Goal: Navigation & Orientation: Find specific page/section

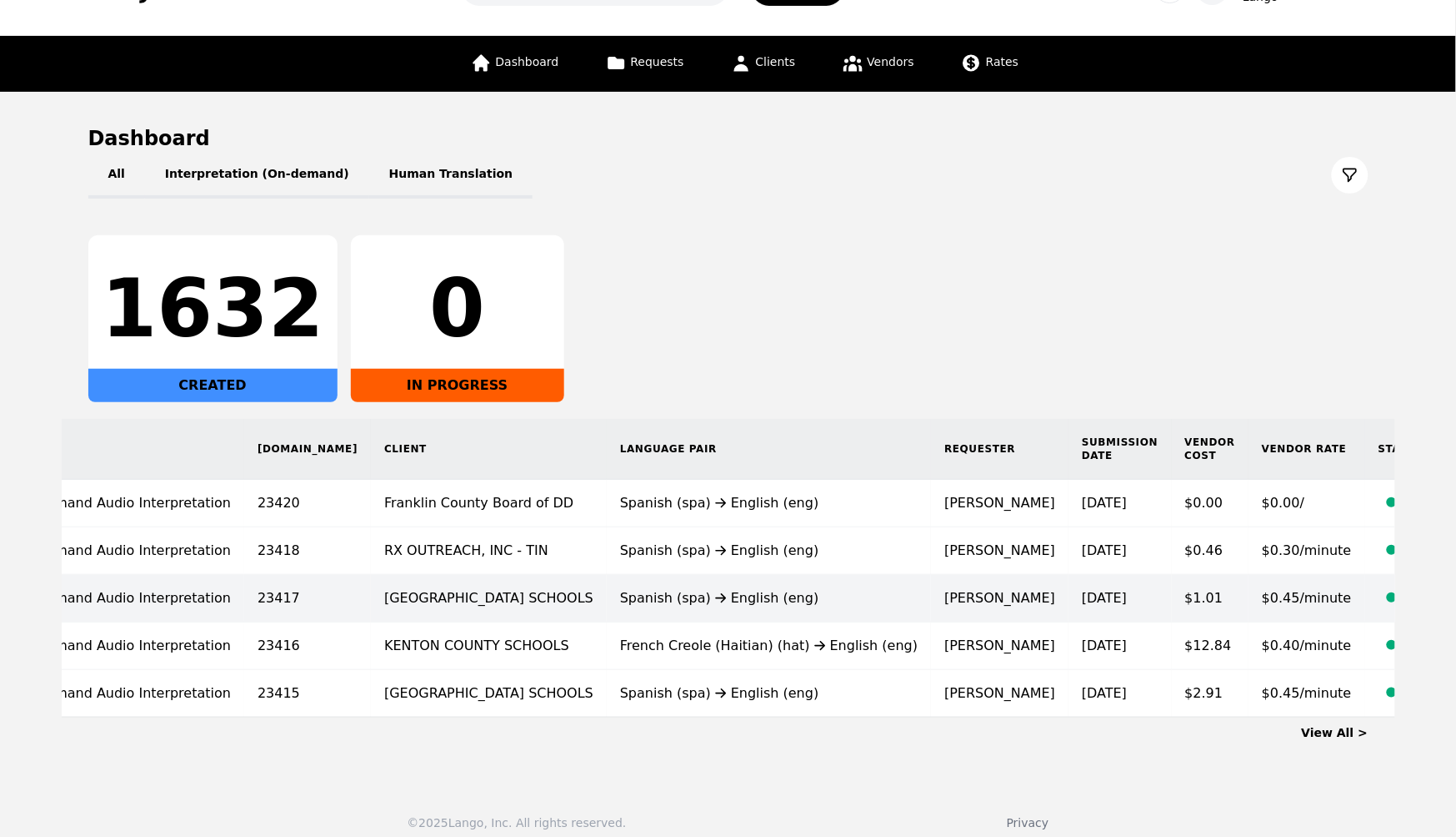
scroll to position [0, 86]
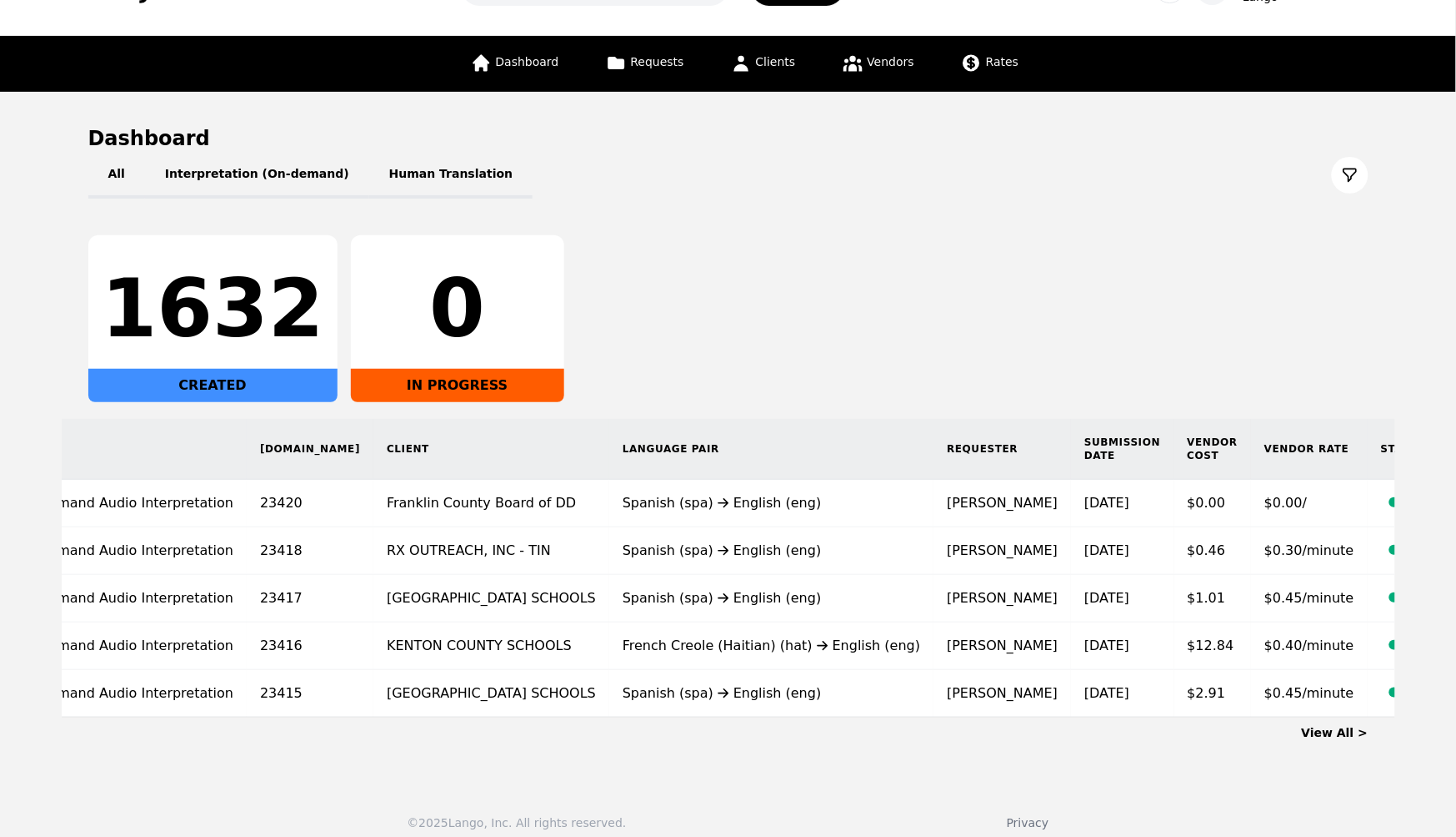
click at [1352, 731] on link "View All >" at bounding box center [1335, 732] width 67 height 14
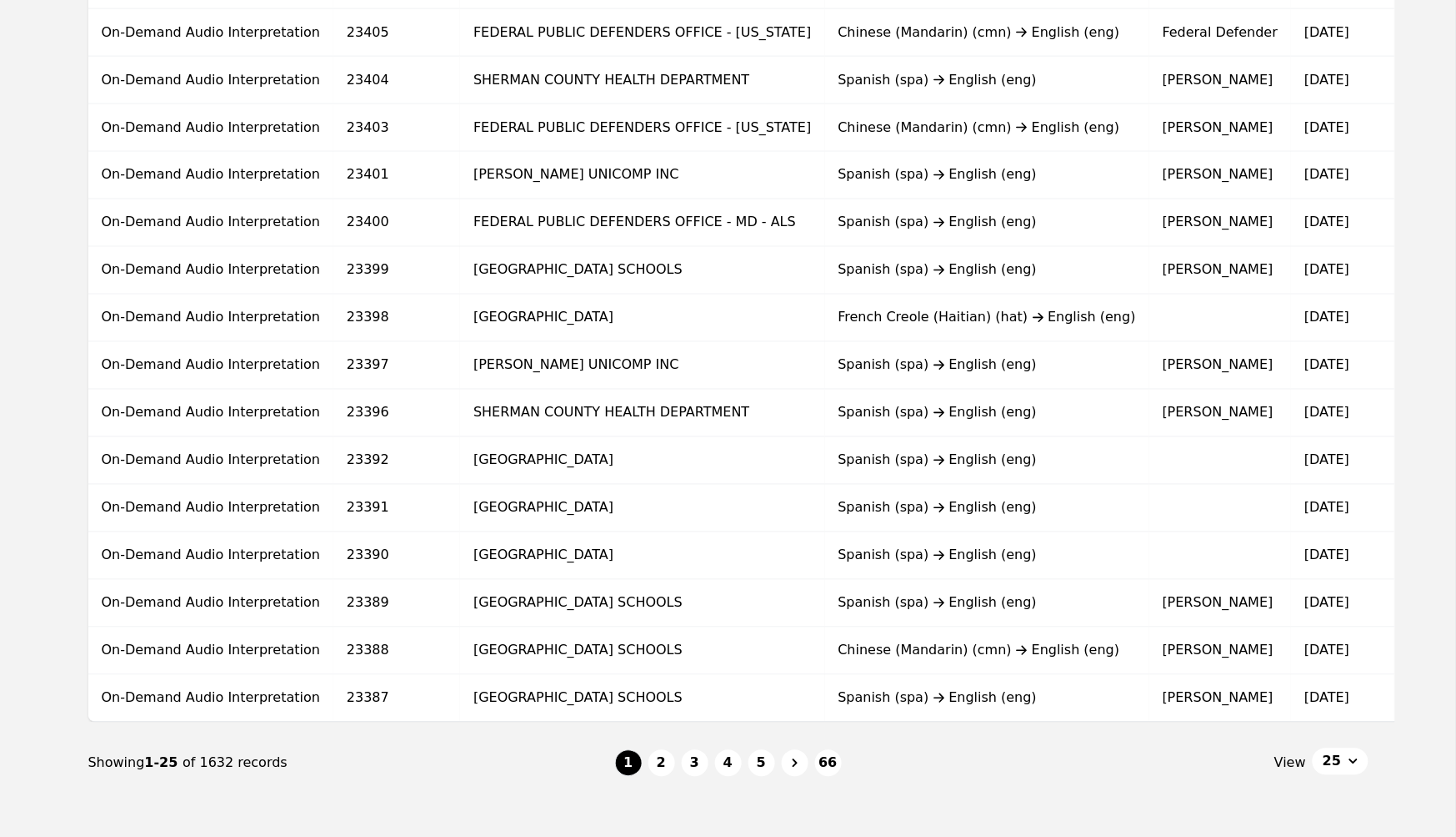
scroll to position [882, 0]
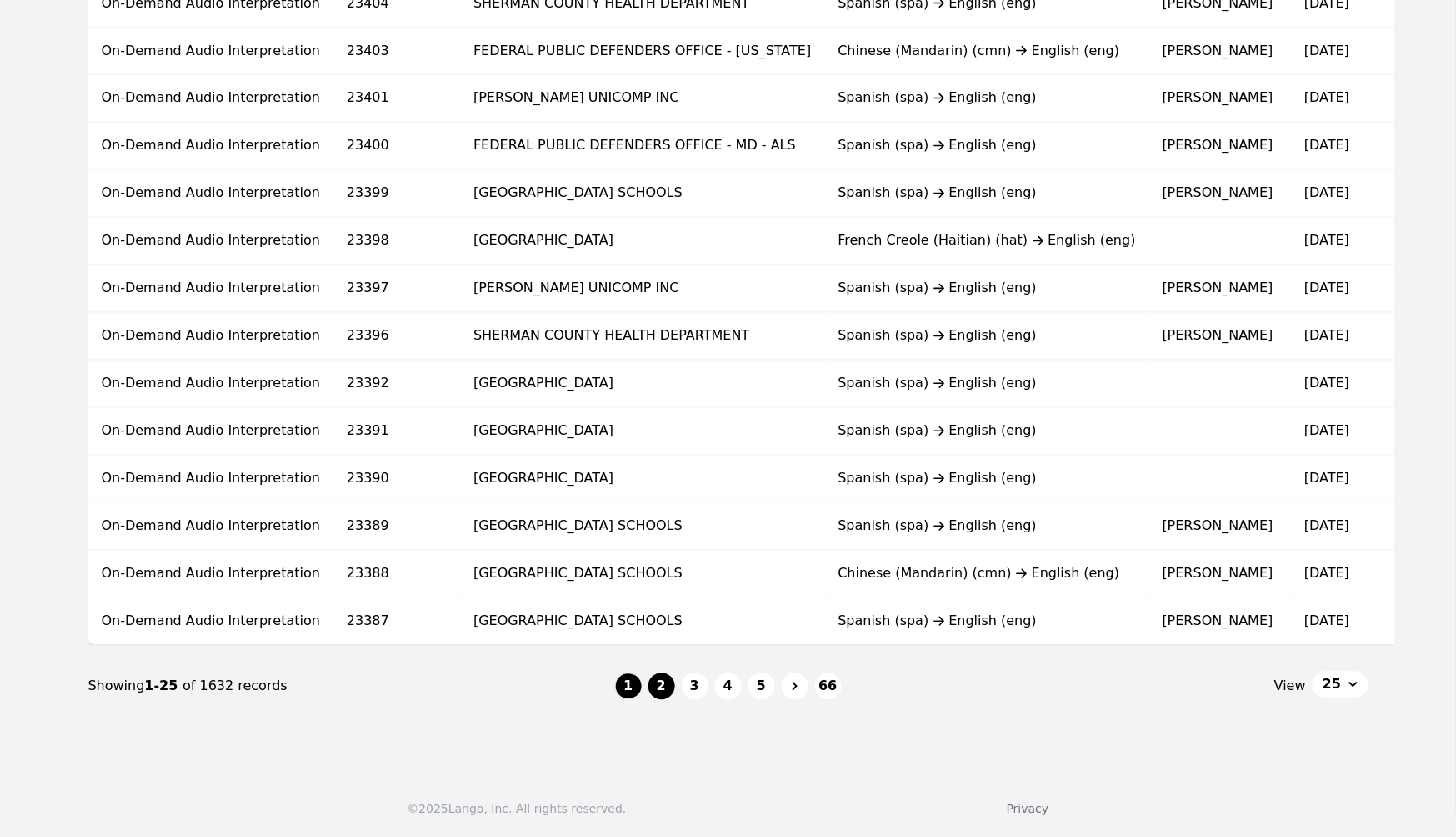
click at [667, 692] on button "2" at bounding box center [662, 687] width 27 height 27
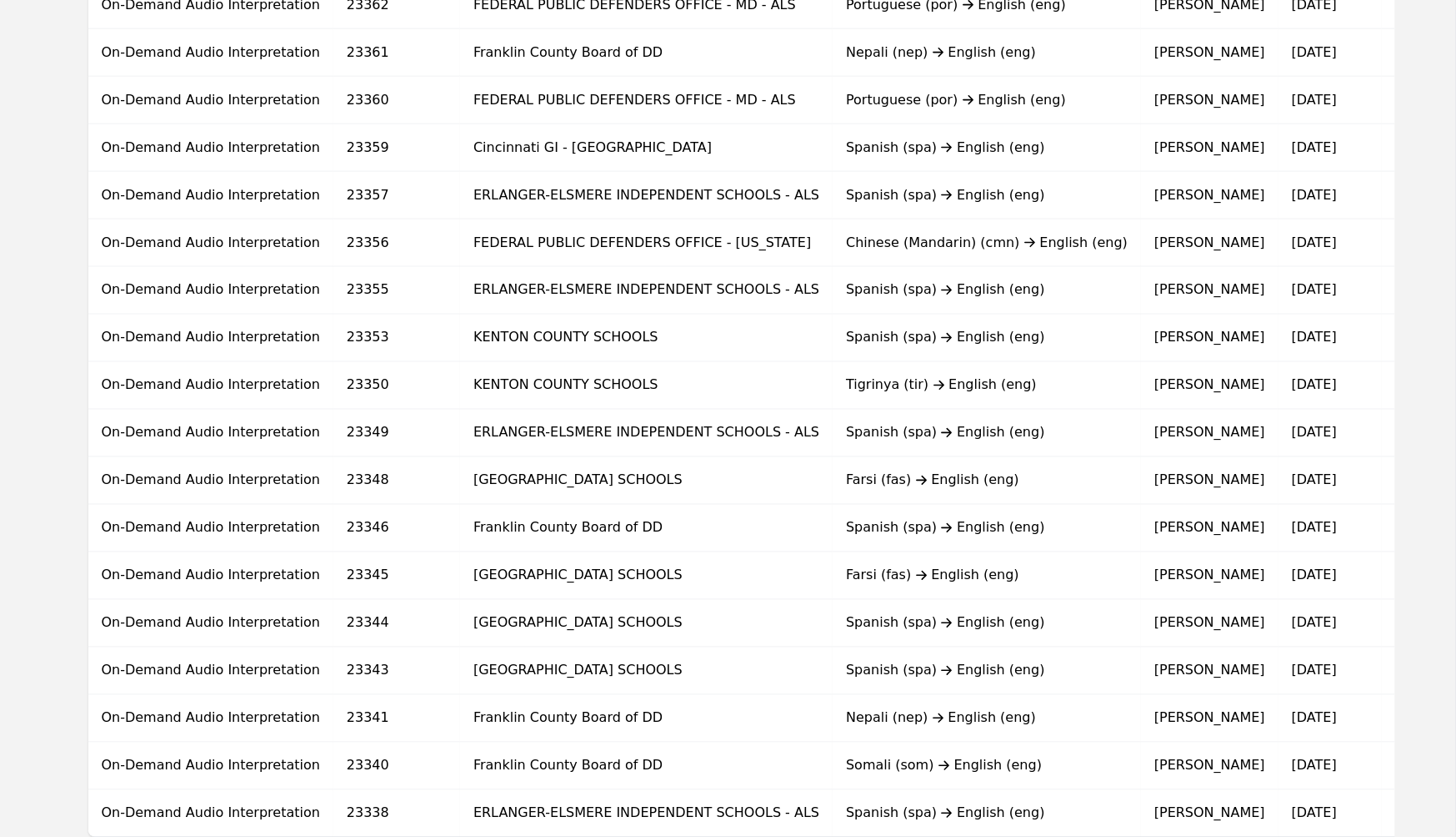
scroll to position [882, 0]
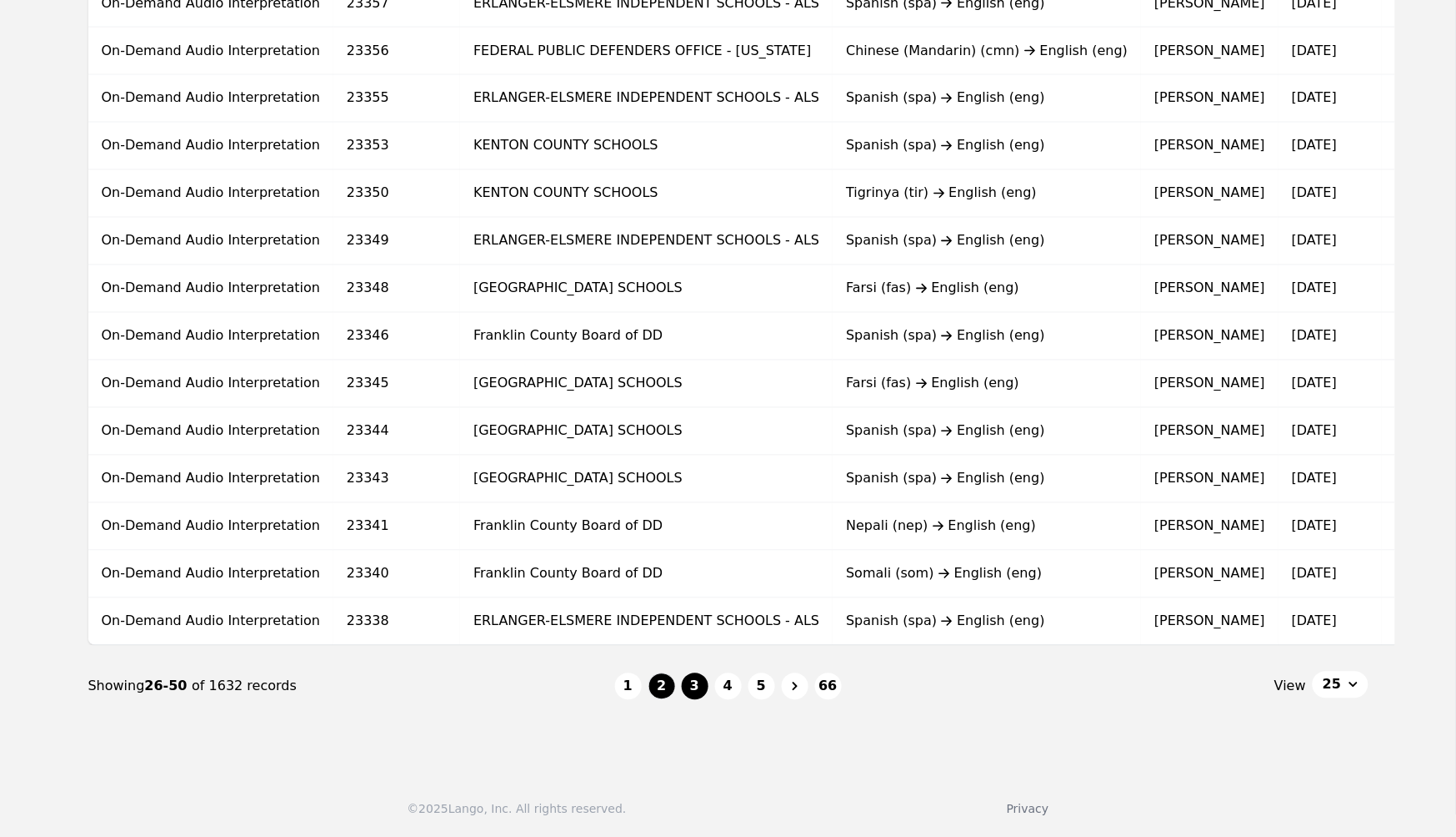
click at [696, 680] on button "3" at bounding box center [695, 687] width 27 height 27
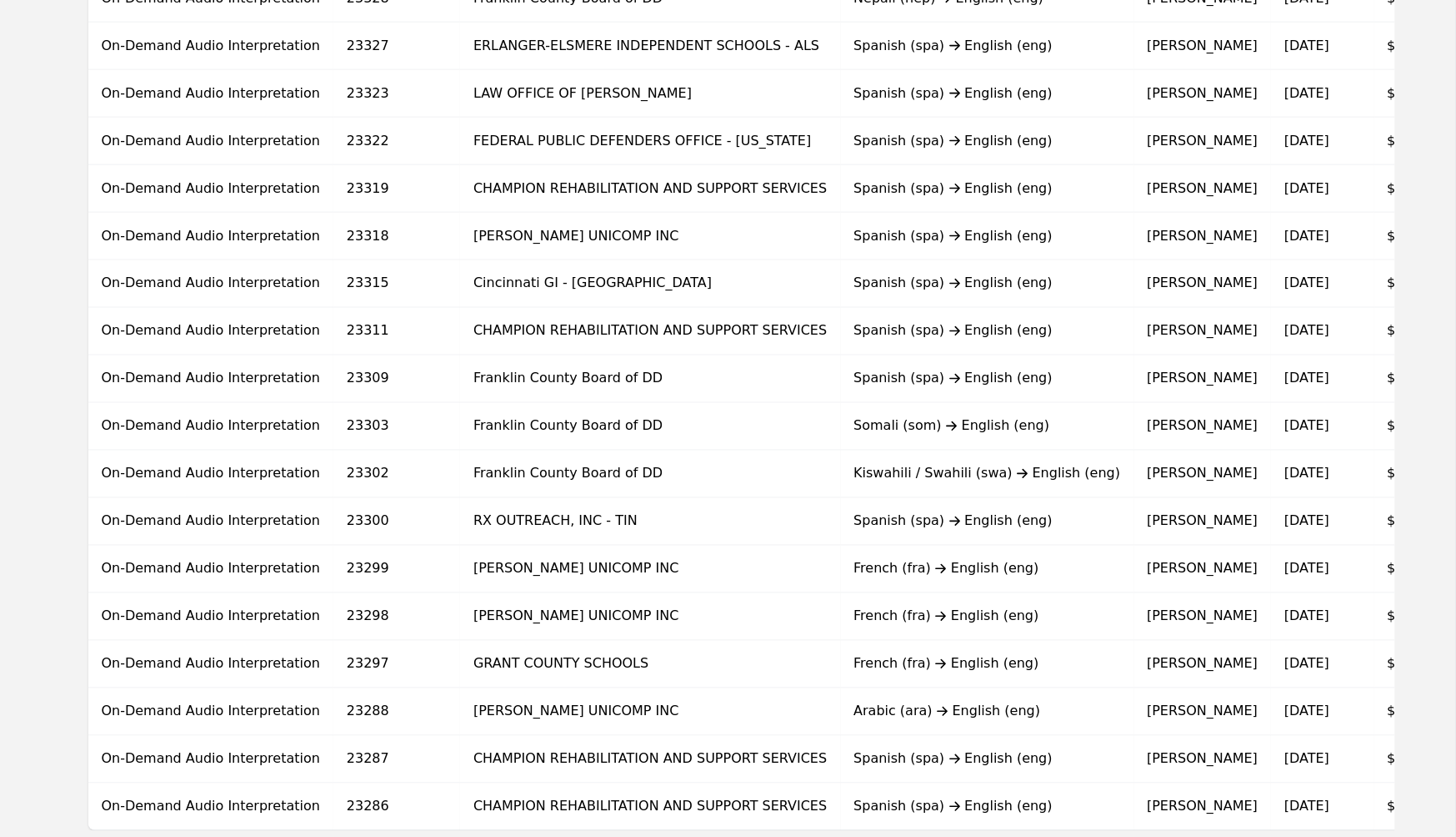
scroll to position [882, 0]
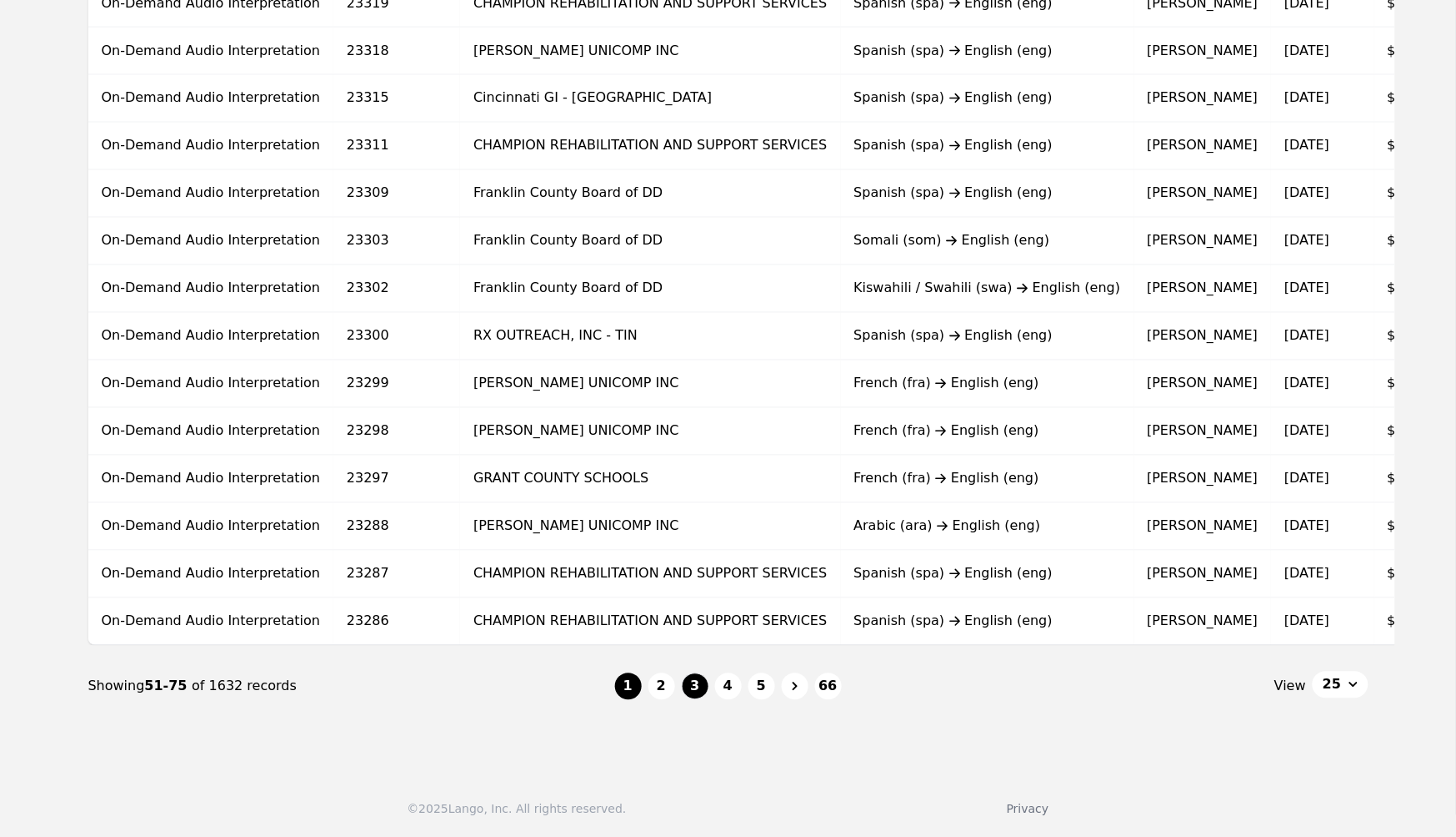
click at [633, 677] on button "1" at bounding box center [629, 687] width 27 height 27
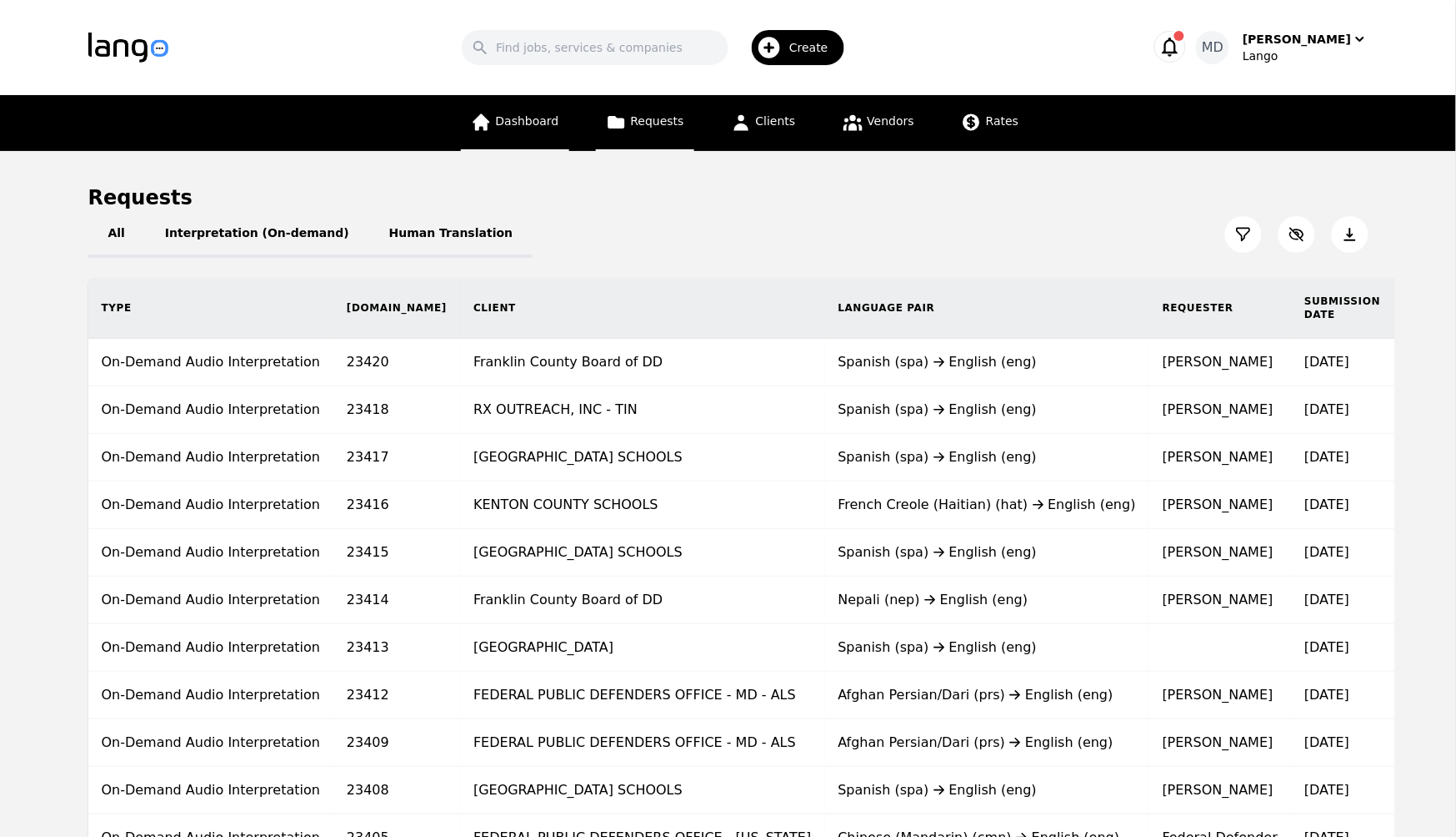
click at [511, 121] on span "Dashboard" at bounding box center [528, 121] width 63 height 14
